Goal: Check status: Check status

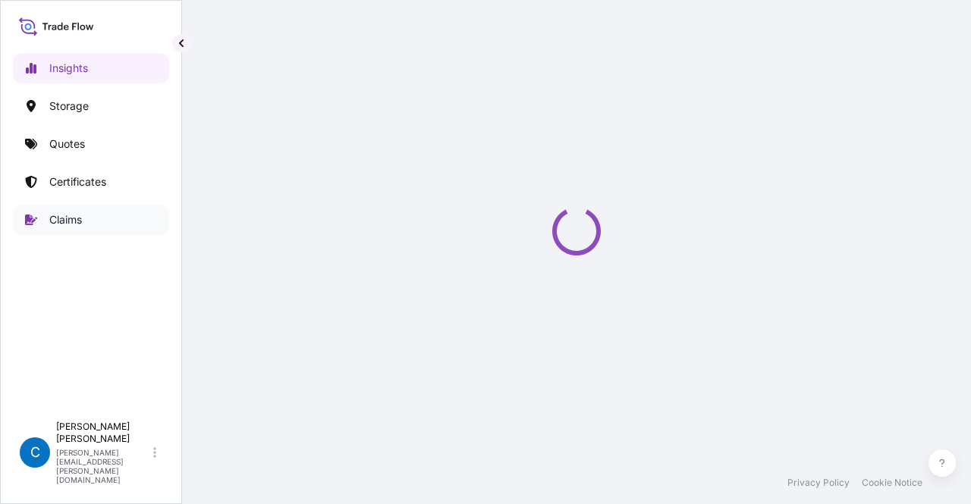
click at [85, 209] on link "Claims" at bounding box center [91, 220] width 156 height 30
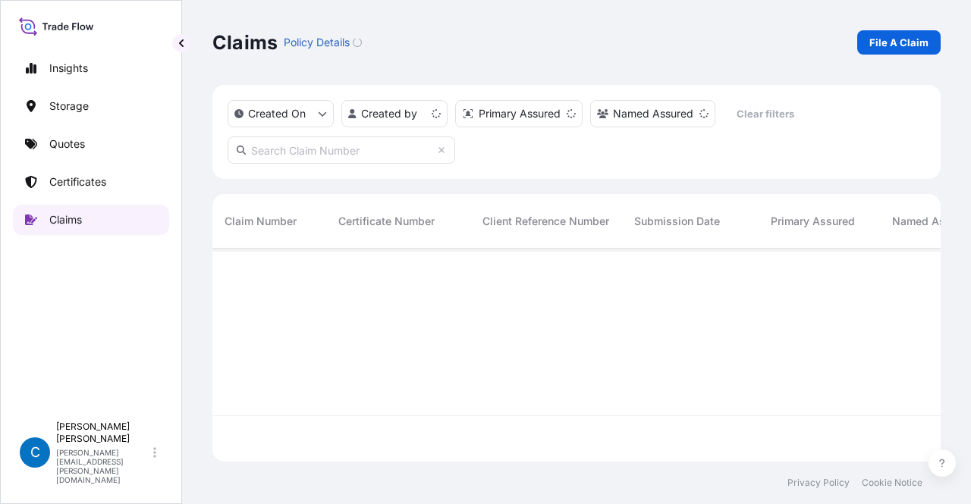
scroll to position [210, 716]
click at [390, 150] on input "text" at bounding box center [342, 150] width 228 height 27
paste input "CL31602-3,"
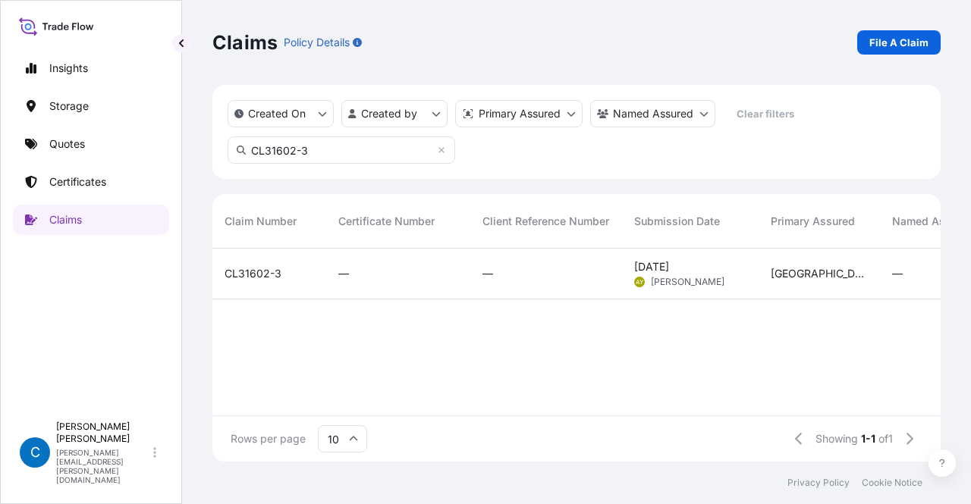
scroll to position [12, 12]
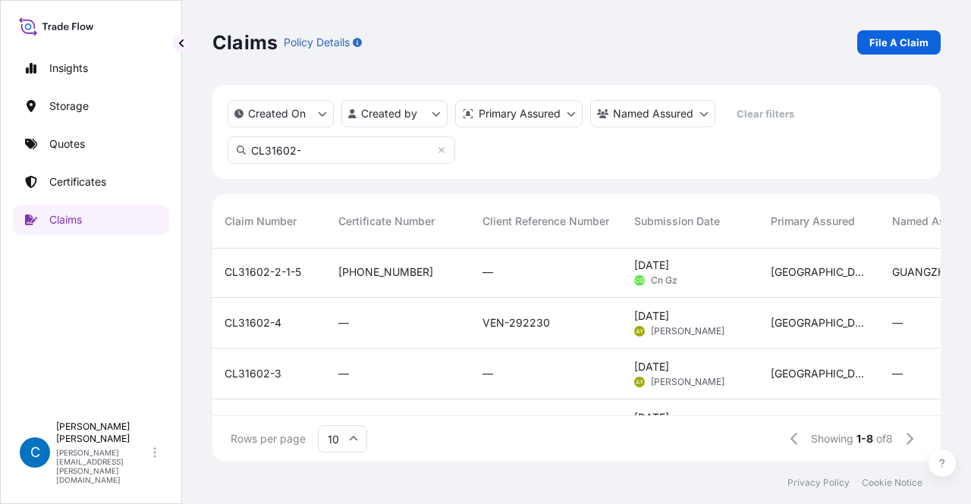
scroll to position [155, 0]
type input "CL31602-"
click at [272, 369] on span "CL31602-3" at bounding box center [253, 372] width 57 height 15
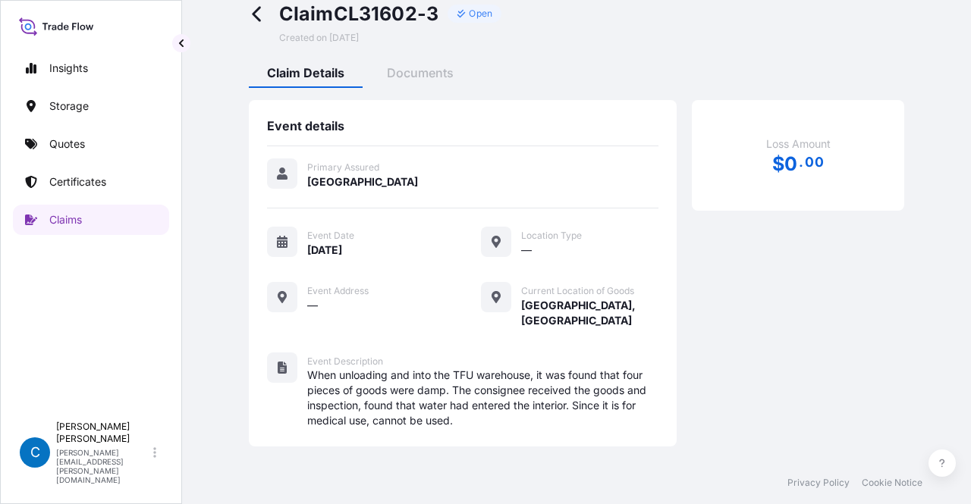
scroll to position [28, 0]
click at [421, 71] on span "Documents" at bounding box center [420, 73] width 67 height 15
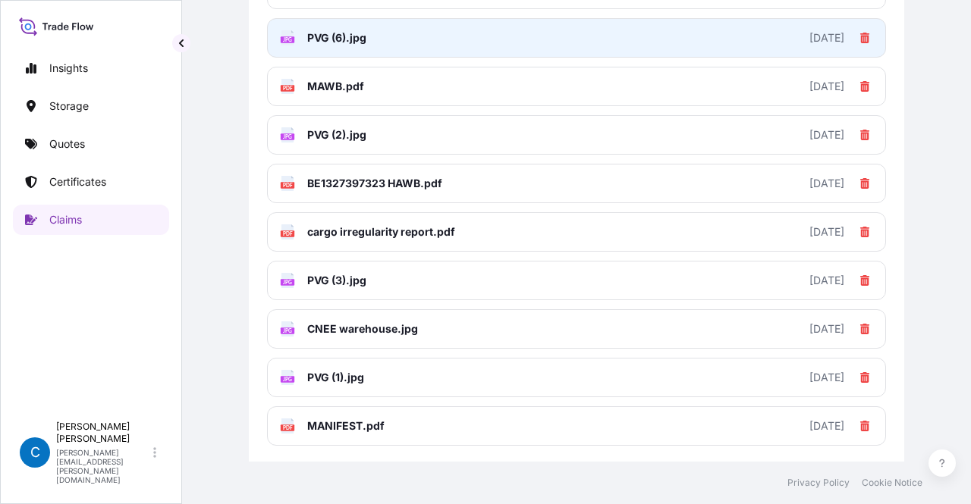
scroll to position [387, 0]
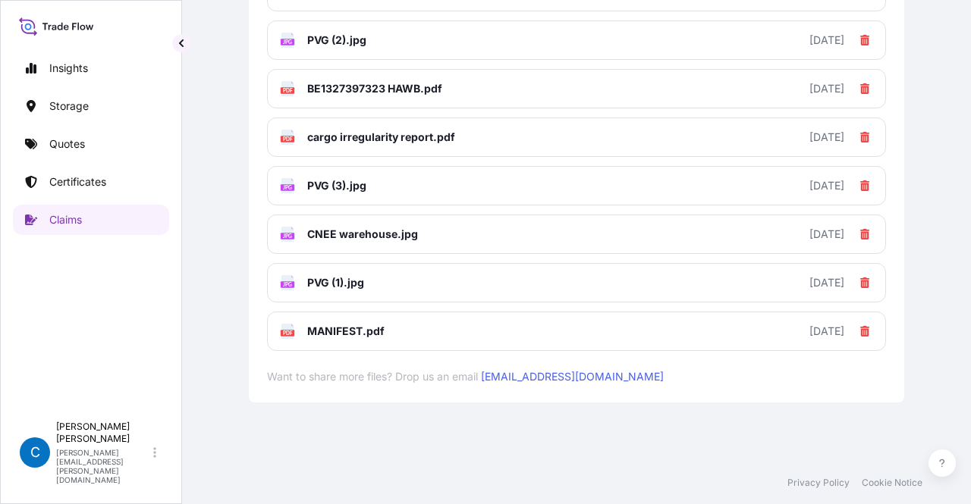
click at [234, 294] on div "Claim CL31602-3 Open Created on 07/23/2025 Claim Details Documents Claim files …" at bounding box center [576, 23] width 728 height 820
click at [714, 65] on div "JPG PVG (5).jpg 2025-07-23 JPG PVG (4).jpg 2025-07-23 JPG PVG (6).jpg 2025-07-2…" at bounding box center [576, 88] width 619 height 525
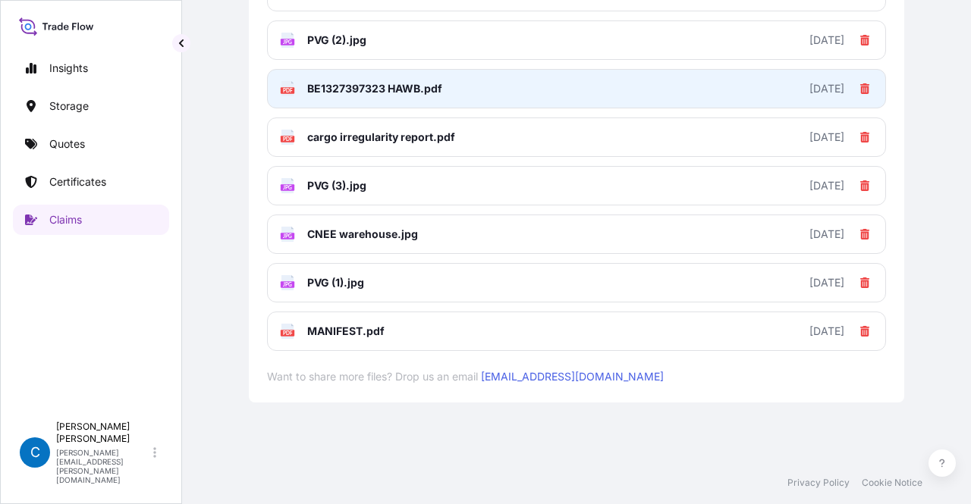
click at [689, 86] on link "PDF BE1327397323 HAWB.pdf 2025-07-23" at bounding box center [576, 88] width 619 height 39
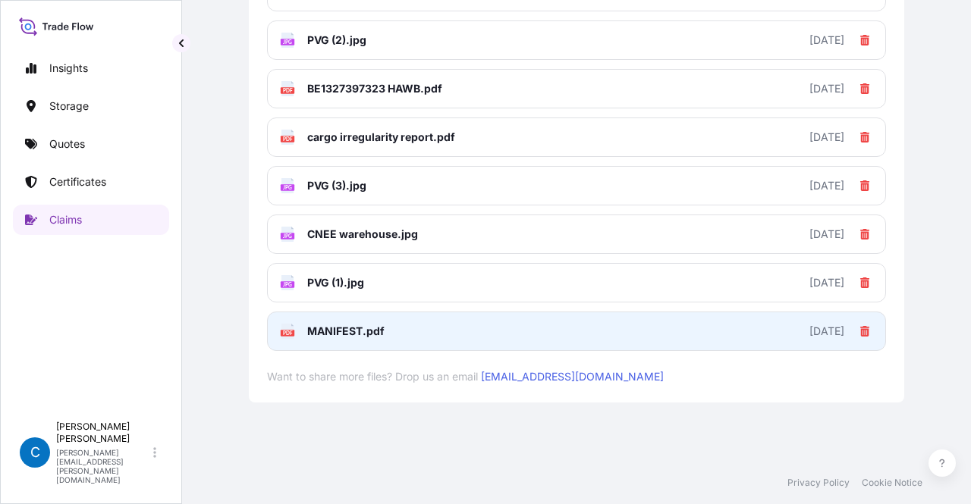
click at [404, 325] on link "PDF MANIFEST.pdf 2025-07-23" at bounding box center [576, 331] width 619 height 39
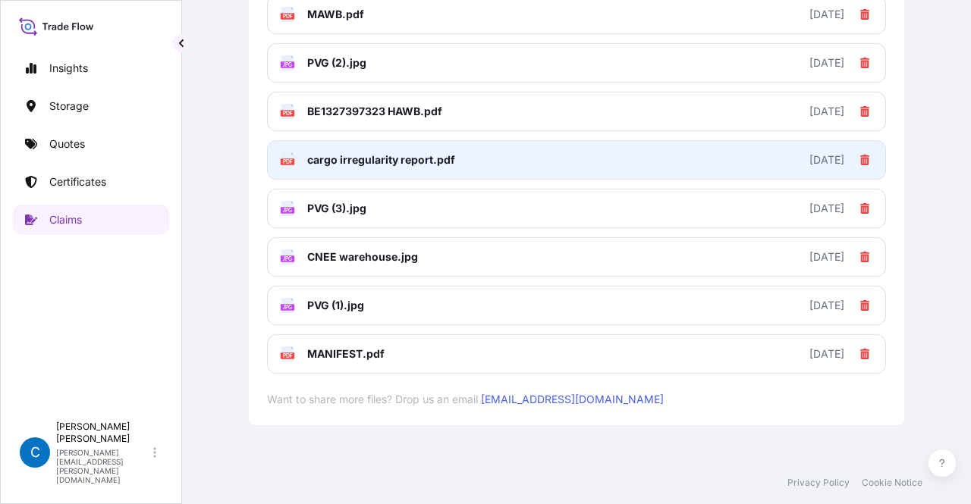
scroll to position [363, 0]
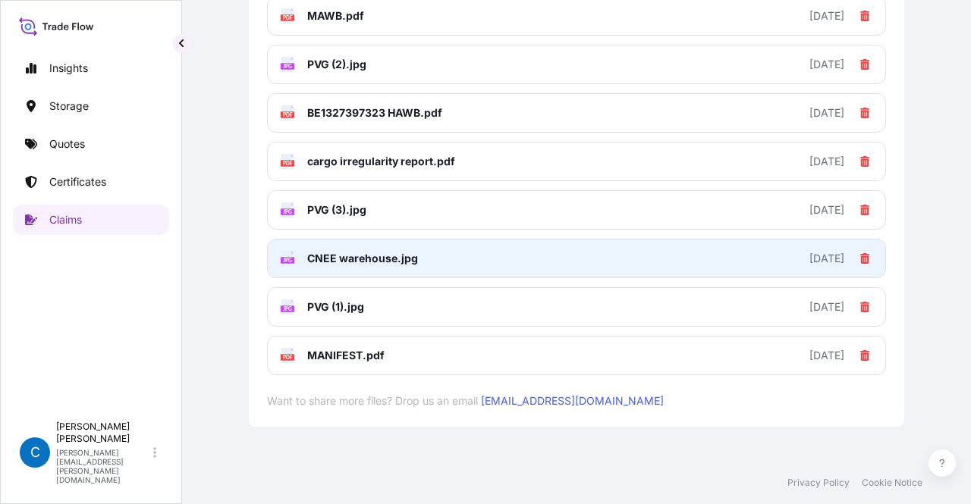
click at [425, 269] on link "JPG CNEE warehouse.jpg 2025-07-23" at bounding box center [576, 258] width 619 height 39
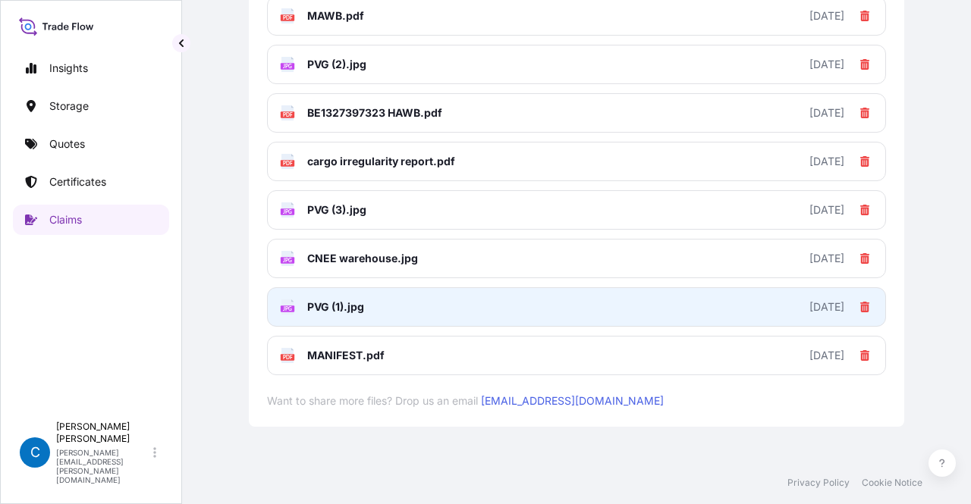
click at [397, 303] on link "JPG PVG (1).jpg 2025-07-23" at bounding box center [576, 306] width 619 height 39
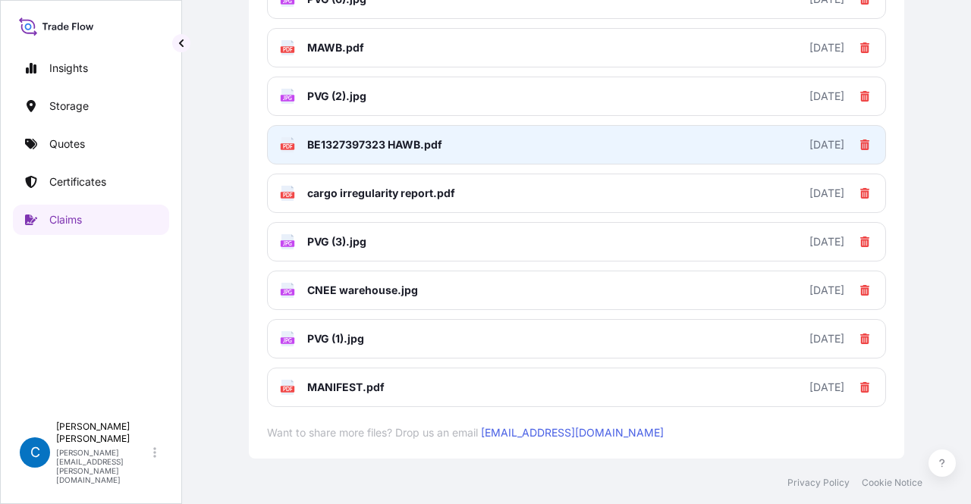
scroll to position [319, 0]
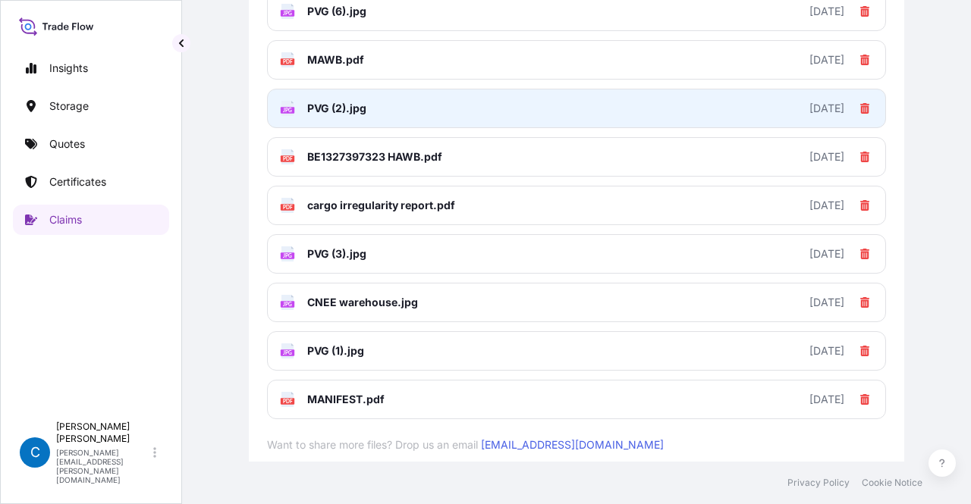
click at [346, 106] on span "PVG (2).jpg" at bounding box center [336, 108] width 59 height 15
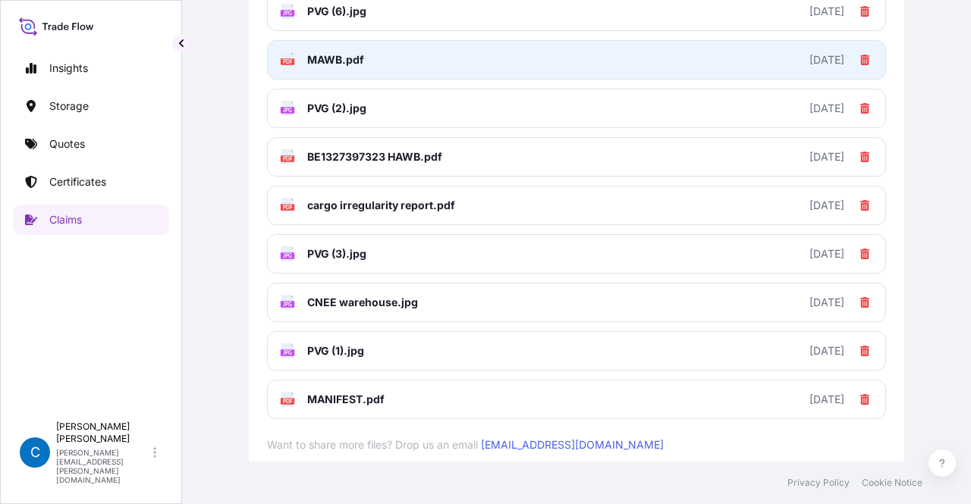
click at [331, 54] on span "MAWB.pdf" at bounding box center [335, 59] width 57 height 15
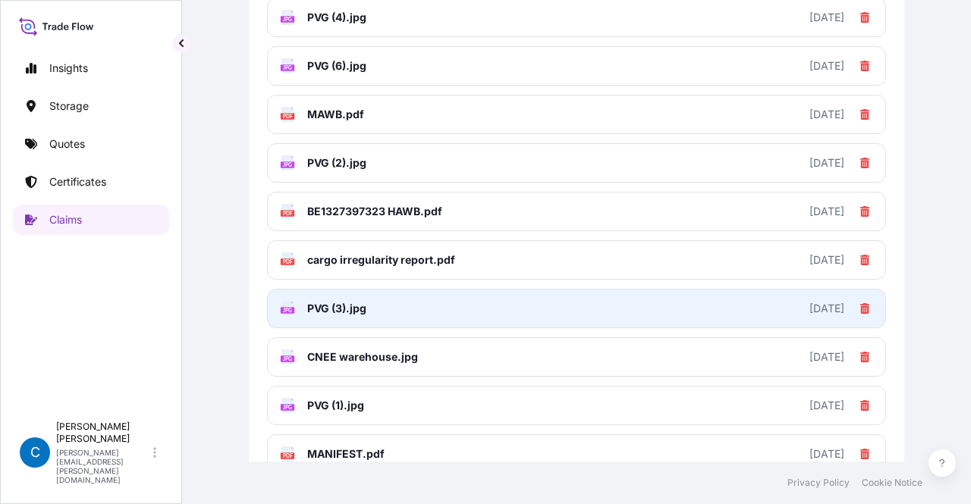
scroll to position [258, 0]
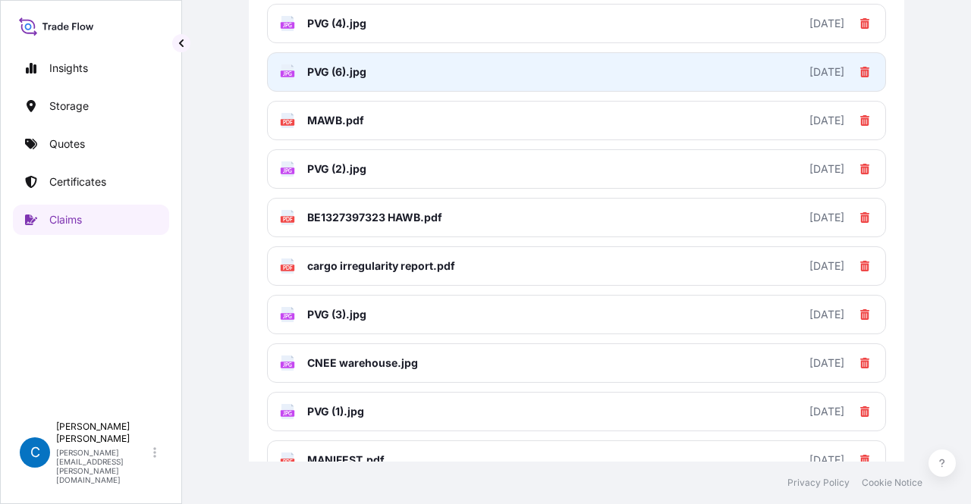
click at [376, 86] on link "JPG PVG (6).jpg 2025-07-23" at bounding box center [576, 71] width 619 height 39
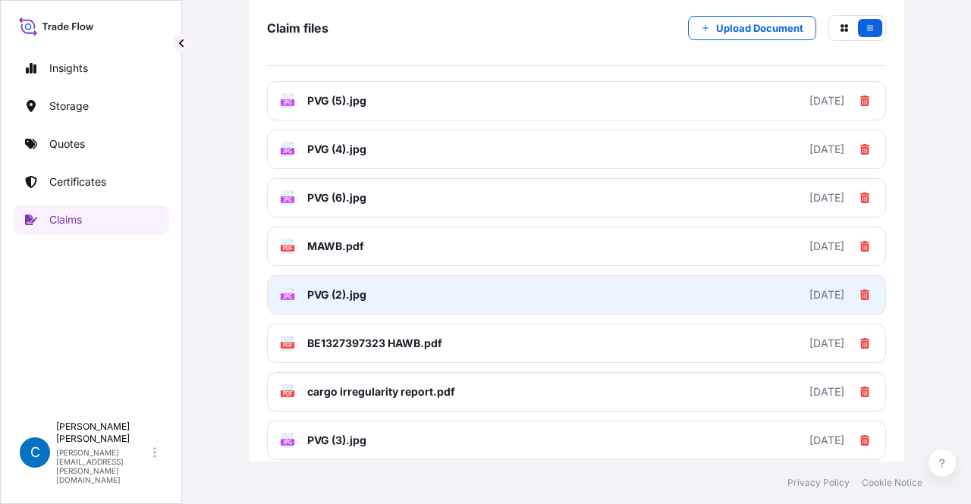
scroll to position [130, 0]
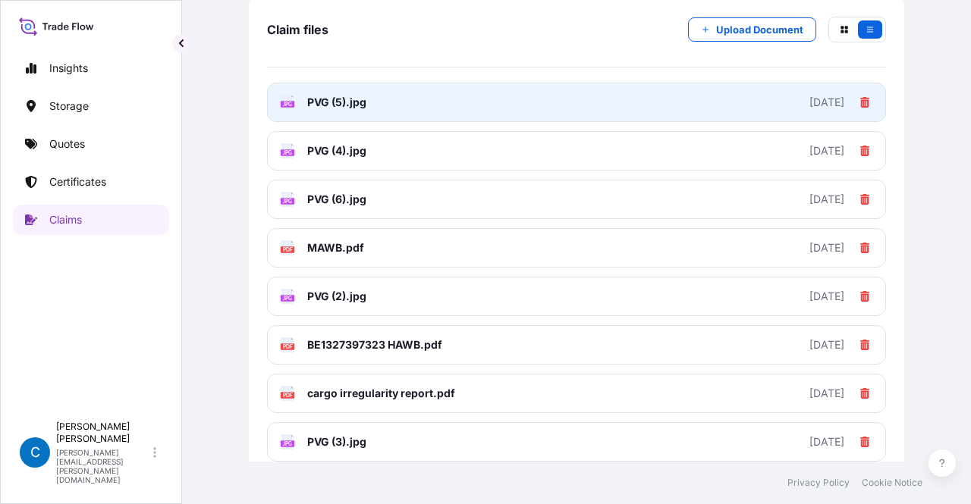
click at [342, 121] on link "JPG PVG (5).jpg 2025-07-23" at bounding box center [576, 102] width 619 height 39
click at [432, 96] on link "JPG PVG (5).jpg 2025-07-23" at bounding box center [576, 102] width 619 height 39
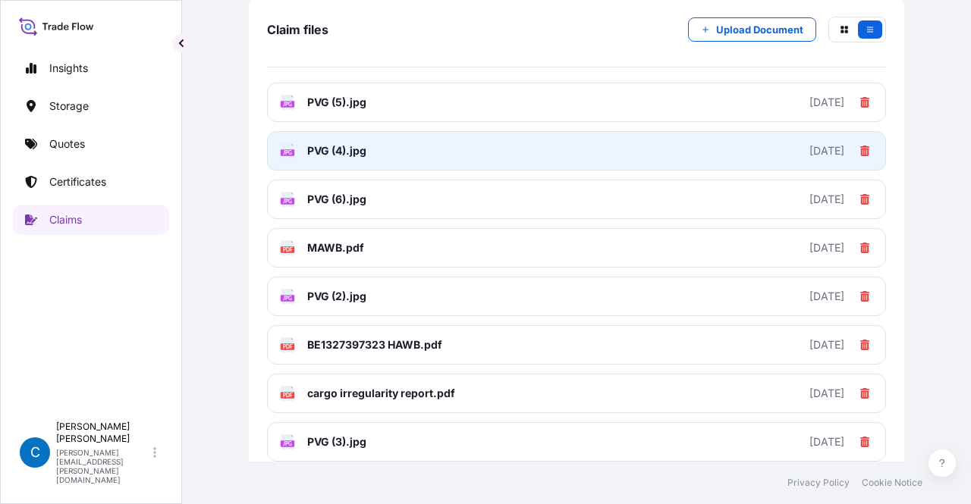
click at [452, 133] on link "JPG PVG (4).jpg 2025-07-23" at bounding box center [576, 150] width 619 height 39
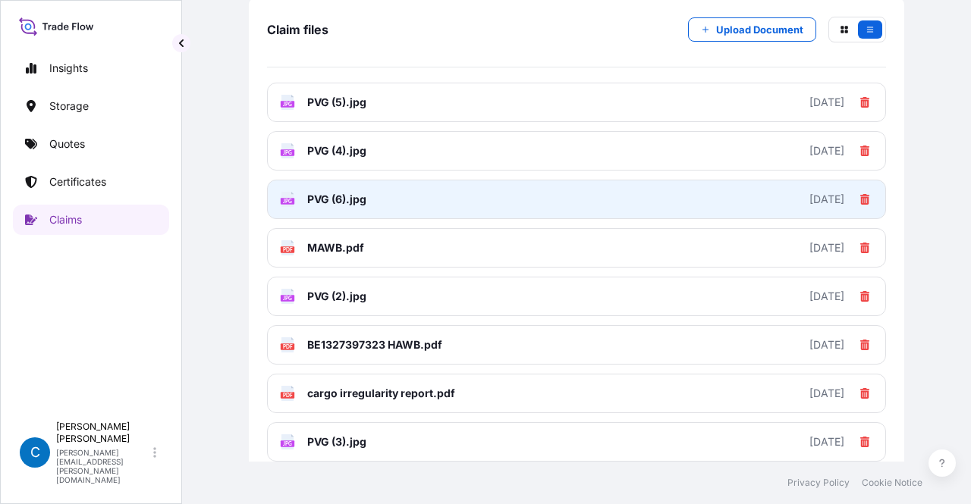
click at [418, 202] on link "JPG PVG (6).jpg 2025-07-23" at bounding box center [576, 199] width 619 height 39
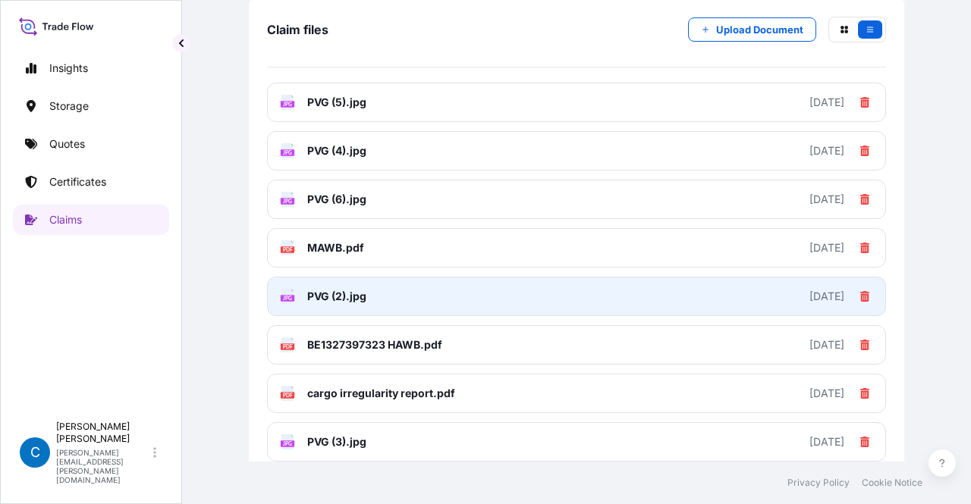
click at [419, 302] on link "JPG PVG (2).jpg 2025-07-23" at bounding box center [576, 296] width 619 height 39
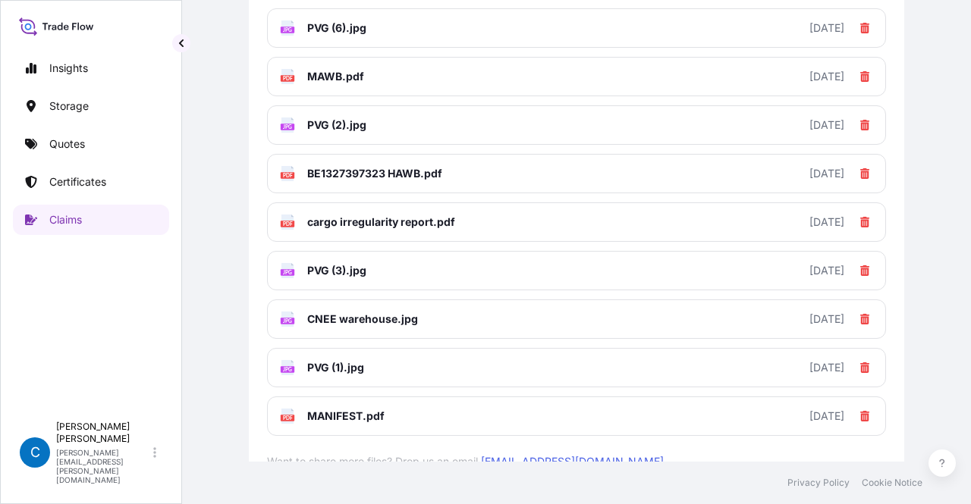
scroll to position [302, 0]
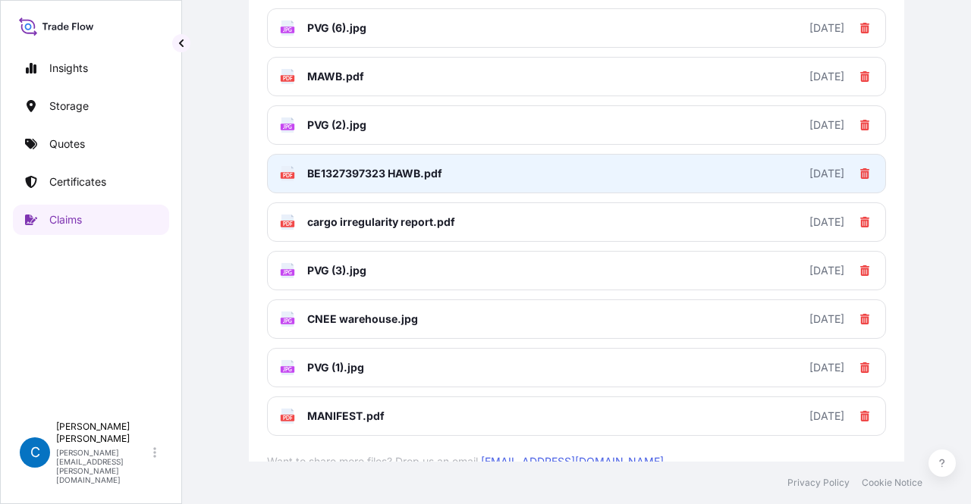
click at [343, 164] on link "PDF BE1327397323 HAWB.pdf 2025-07-23" at bounding box center [576, 173] width 619 height 39
